Goal: Check status: Check status

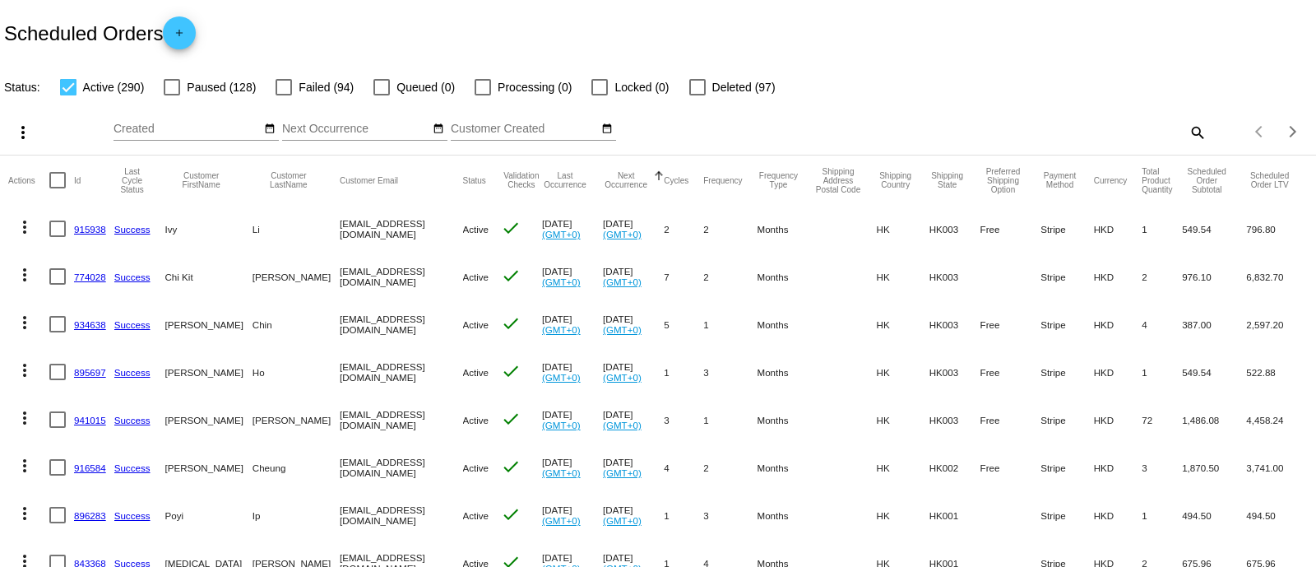
click at [1190, 130] on div "more_vert Aug Jan Feb Mar [DATE]" at bounding box center [658, 126] width 1316 height 58
click at [1190, 130] on mat-icon "search" at bounding box center [1197, 132] width 20 height 26
click at [1117, 132] on input "Search" at bounding box center [1043, 129] width 328 height 13
paste input "[EMAIL_ADDRESS][DOMAIN_NAME]"
type input "[EMAIL_ADDRESS][DOMAIN_NAME]"
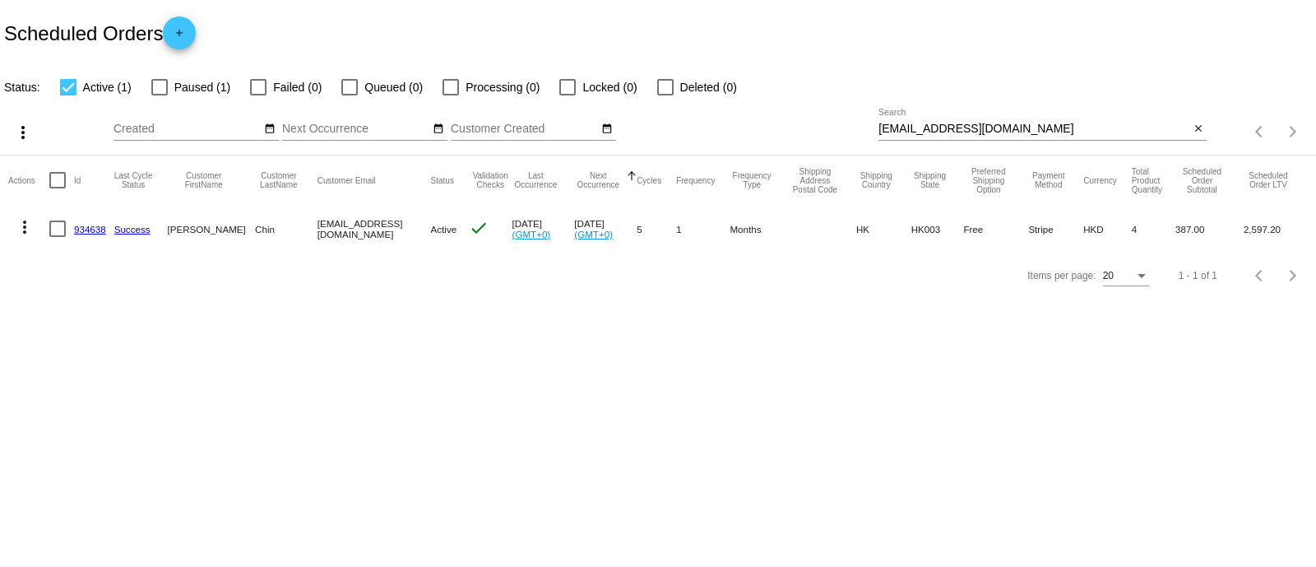
click at [7, 442] on body "Scheduled Orders add Status: Active (1) Paused (1) Failed (0) Queued (0) Proces…" at bounding box center [658, 283] width 1316 height 567
click at [89, 218] on mat-cell "934638" at bounding box center [94, 229] width 40 height 48
click at [86, 229] on link "934638" at bounding box center [90, 229] width 32 height 11
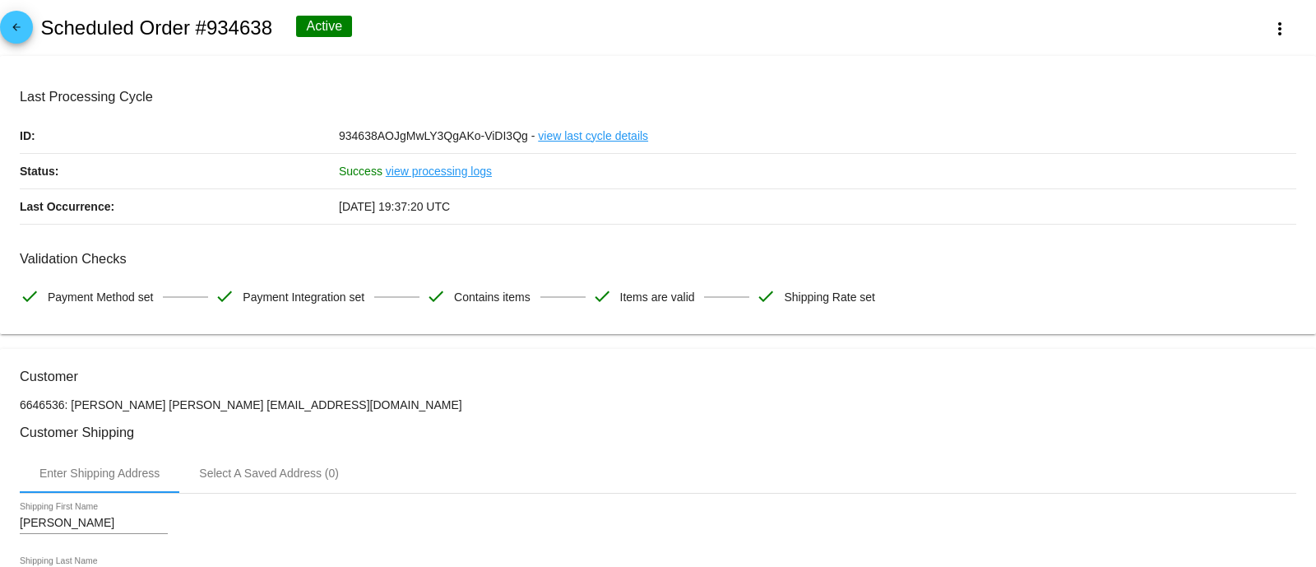
drag, startPoint x: 195, startPoint y: 26, endPoint x: 271, endPoint y: 21, distance: 76.6
click at [271, 21] on h2 "Scheduled Order #934638" at bounding box center [156, 27] width 232 height 23
copy h2 "#934638"
